Goal: Navigation & Orientation: Locate item on page

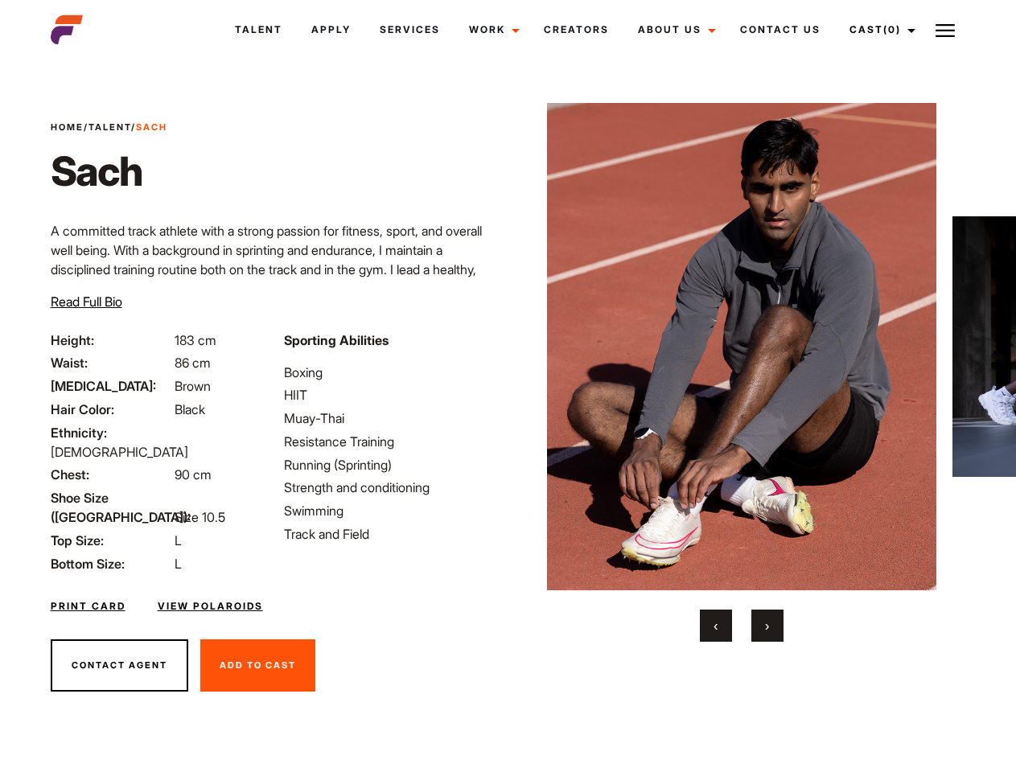
click at [879, 30] on link "Cast (0)" at bounding box center [880, 29] width 90 height 43
click at [945, 30] on img at bounding box center [945, 30] width 19 height 19
click at [741, 372] on img at bounding box center [742, 347] width 390 height 488
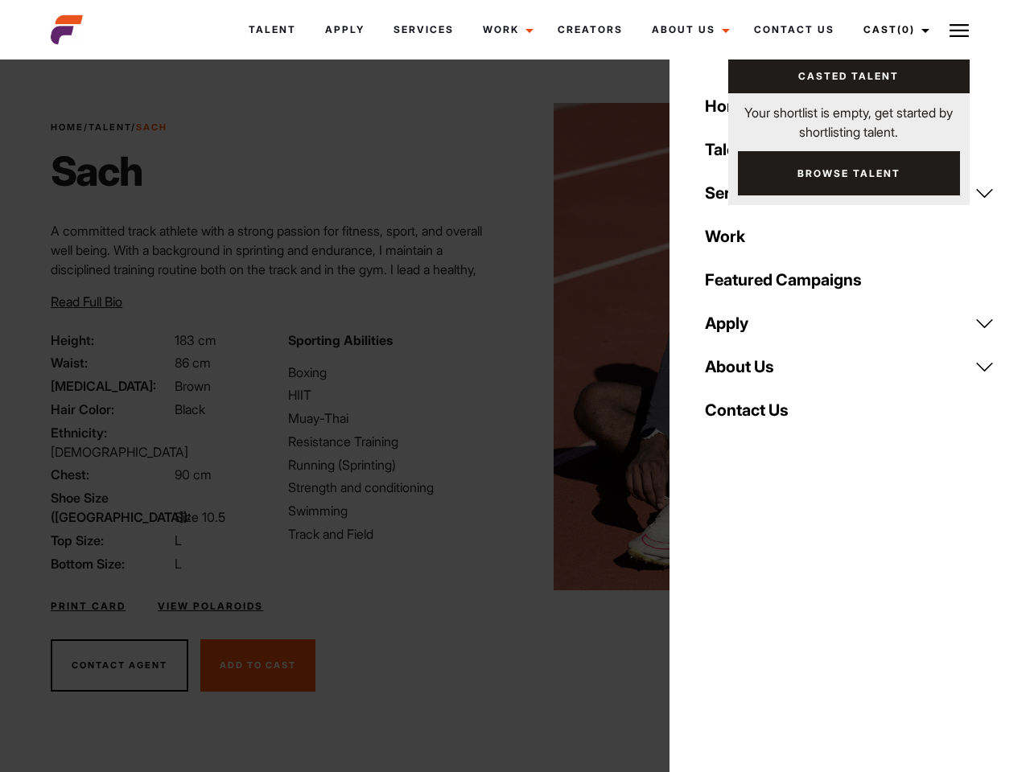
click at [508, 347] on div "Sporting Abilities Boxing HIIT Muay-Thai Resistance Training Running (Sprinting…" at bounding box center [396, 452] width 237 height 243
click at [716, 626] on button "‹" at bounding box center [726, 626] width 32 height 32
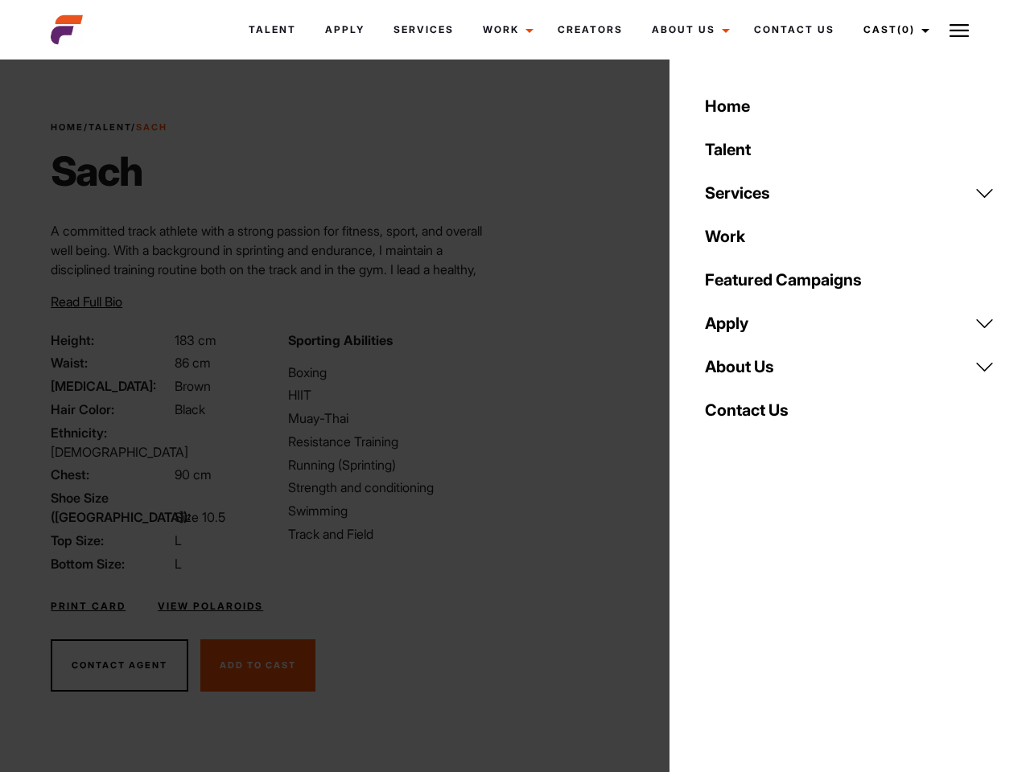
click at [768, 626] on div "Home Talent Services Talent Casting Photography Videography Creative Hair and M…" at bounding box center [849, 386] width 360 height 772
